Goal: Find specific page/section

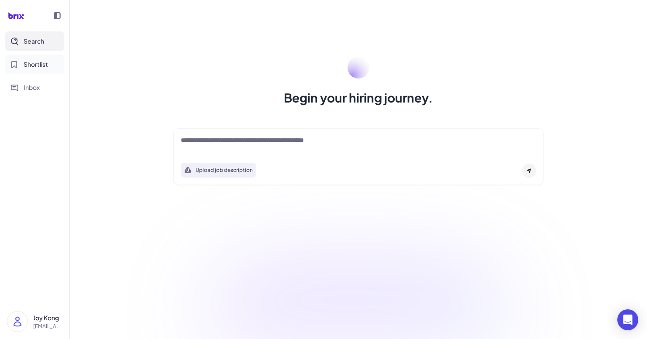
click at [42, 60] on span "Shortlist" at bounding box center [36, 64] width 24 height 9
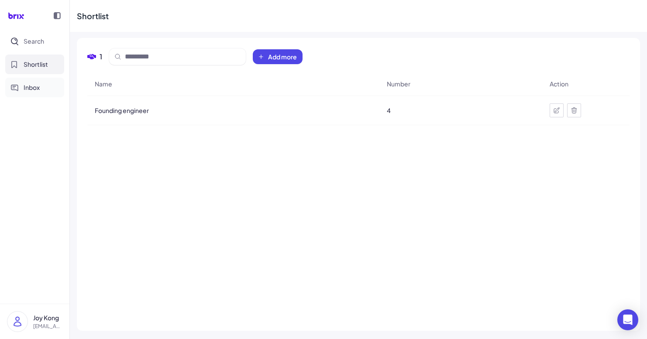
click at [33, 89] on span "Inbox" at bounding box center [32, 87] width 16 height 9
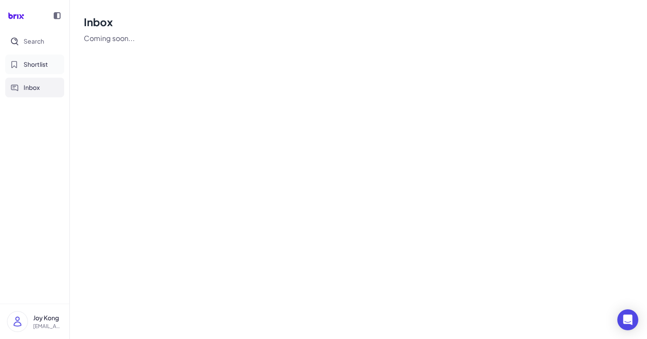
click at [39, 60] on span "Shortlist" at bounding box center [36, 64] width 24 height 9
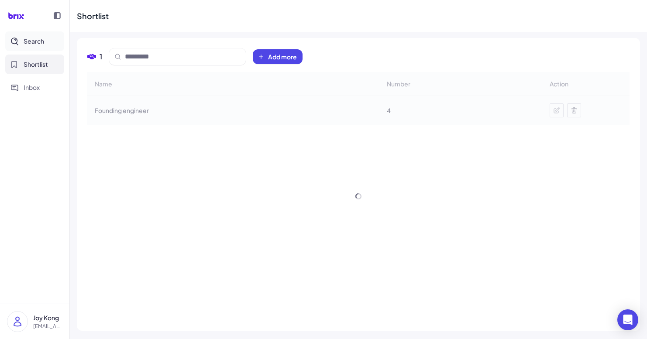
click at [42, 43] on span "Search" at bounding box center [34, 41] width 21 height 9
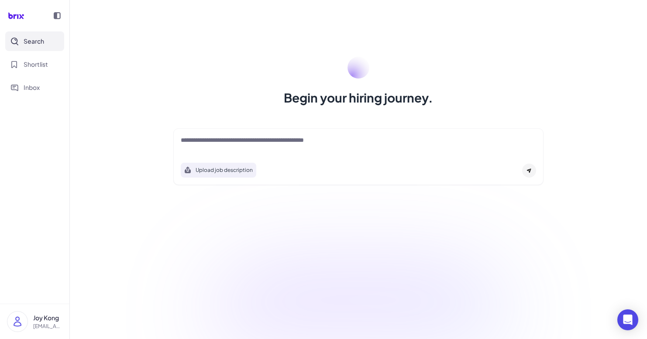
click at [488, 148] on div at bounding box center [358, 144] width 355 height 17
click at [483, 156] on div "Upload job description" at bounding box center [358, 156] width 370 height 57
